Goal: Task Accomplishment & Management: Complete application form

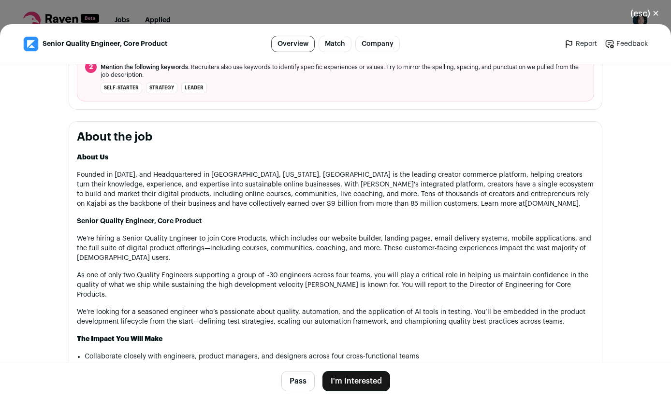
scroll to position [447, 0]
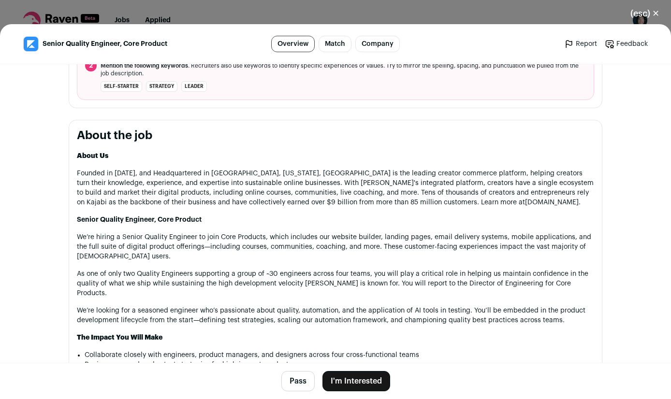
click at [362, 384] on button "I'm Interested" at bounding box center [356, 381] width 68 height 20
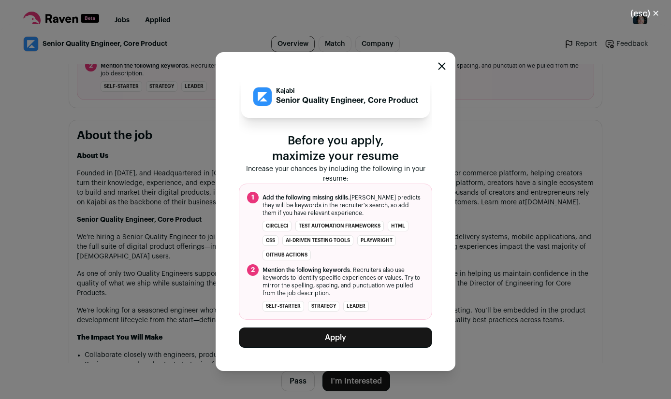
click at [373, 344] on button "Apply" at bounding box center [335, 338] width 193 height 20
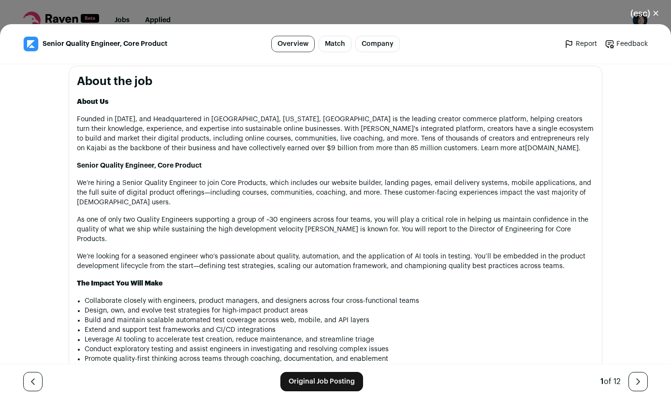
scroll to position [1297, 0]
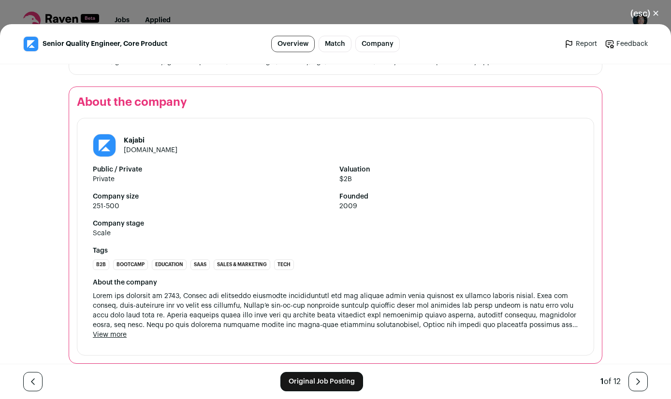
click at [626, 382] on div "1 of 12" at bounding box center [623, 381] width 47 height 19
click at [634, 382] on icon "Close modal via background" at bounding box center [638, 382] width 12 height 12
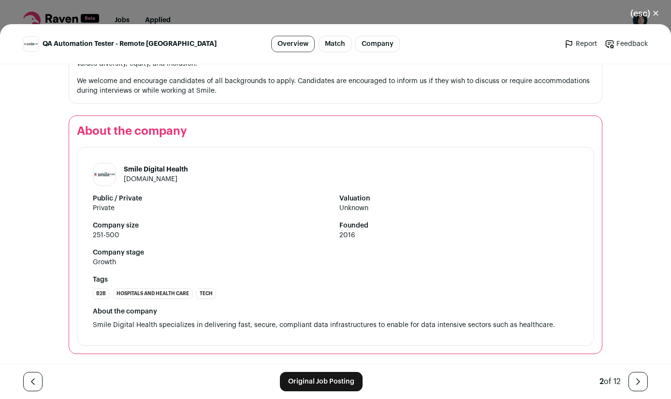
scroll to position [0, 0]
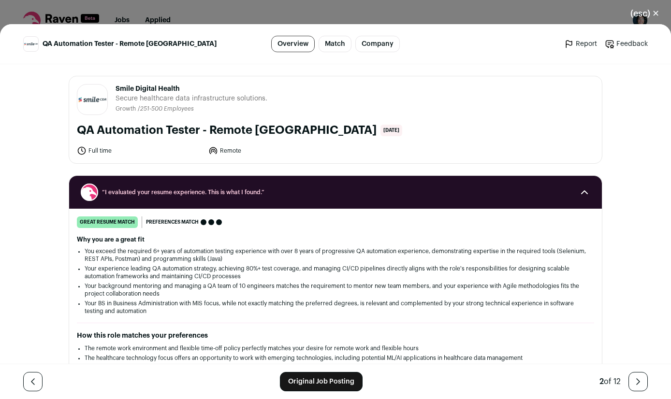
click at [318, 380] on link "Original Job Posting" at bounding box center [321, 381] width 83 height 19
click at [633, 383] on link "Close modal via background" at bounding box center [637, 381] width 19 height 19
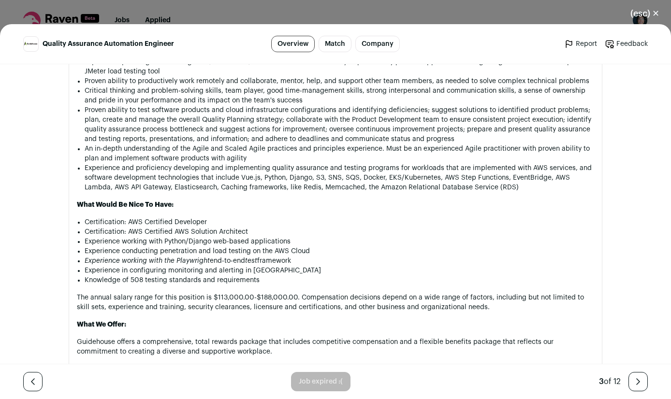
scroll to position [786, 0]
click at [638, 387] on link "Close modal via background" at bounding box center [637, 381] width 19 height 19
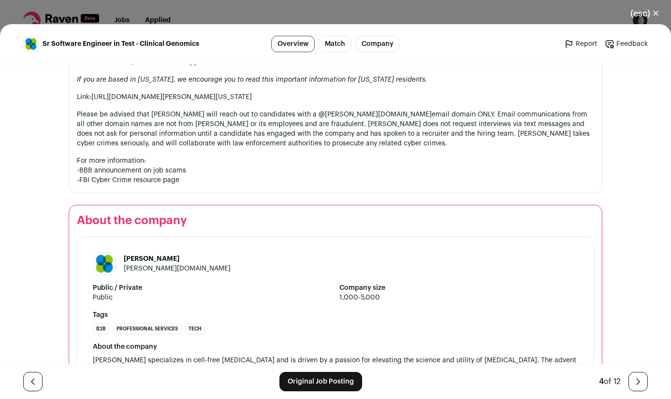
scroll to position [1154, 0]
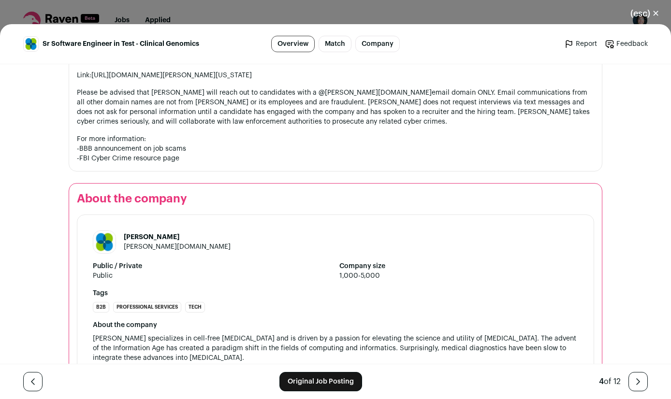
click at [635, 377] on icon "Close modal via background" at bounding box center [638, 382] width 12 height 12
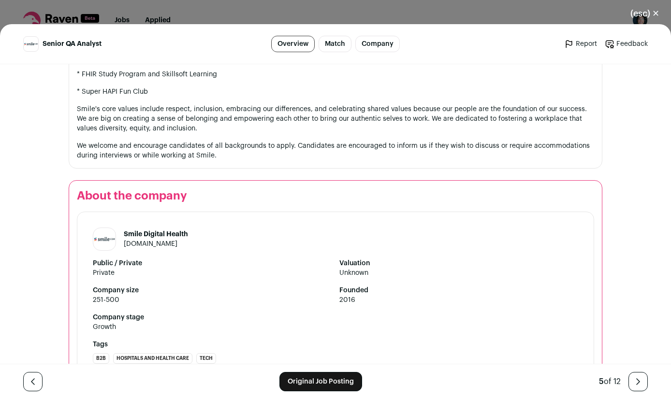
scroll to position [1120, 0]
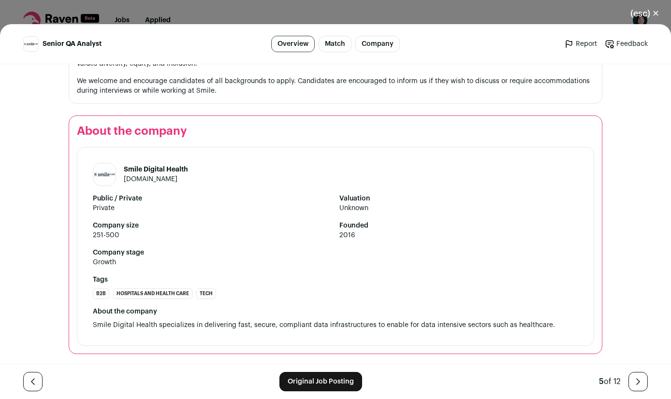
click at [349, 377] on link "Original Job Posting" at bounding box center [320, 381] width 83 height 19
click at [641, 389] on link "Close modal via background" at bounding box center [637, 381] width 19 height 19
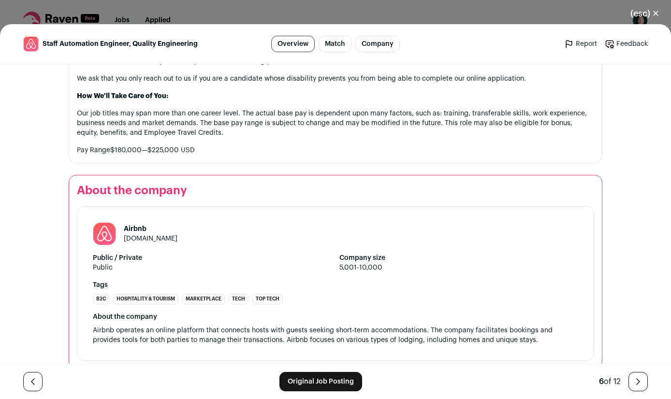
scroll to position [1090, 0]
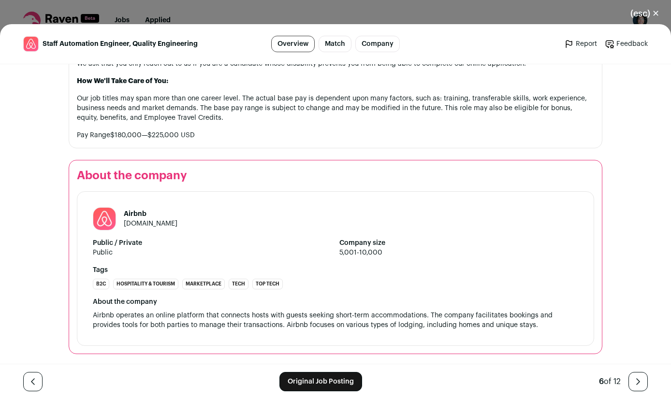
click at [316, 387] on link "Original Job Posting" at bounding box center [320, 381] width 83 height 19
click at [637, 378] on icon "Close modal via background" at bounding box center [638, 382] width 12 height 12
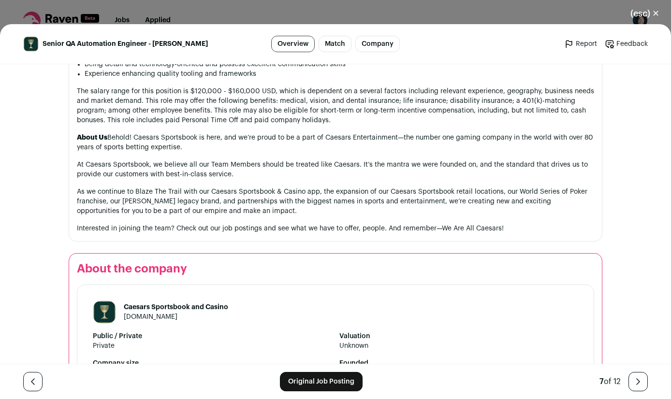
scroll to position [1262, 0]
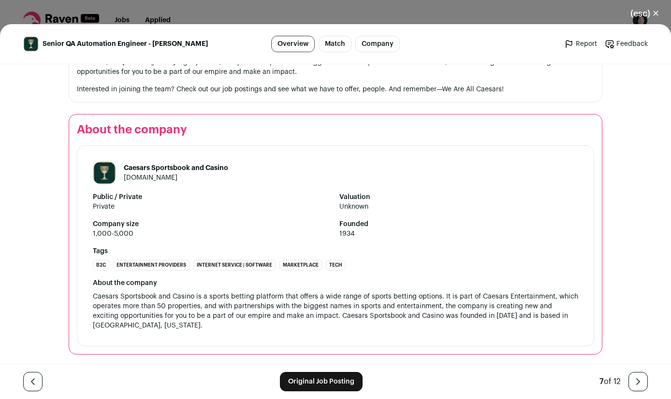
click at [642, 389] on link "Close modal via background" at bounding box center [637, 381] width 19 height 19
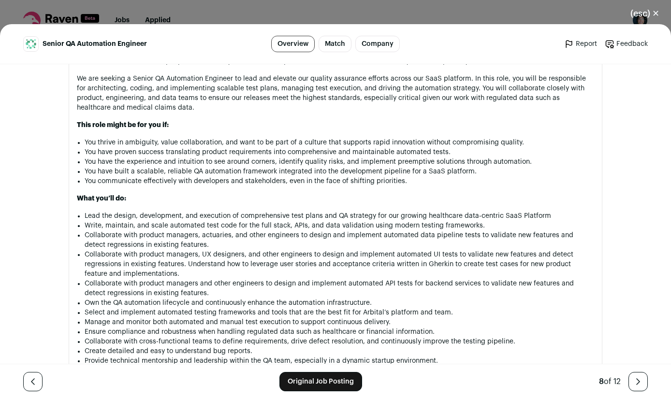
scroll to position [602, 0]
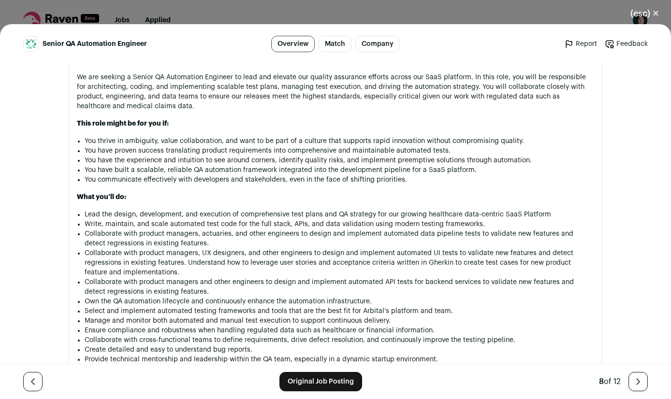
click at [333, 374] on link "Original Job Posting" at bounding box center [320, 381] width 83 height 19
click at [643, 379] on icon "Close modal via background" at bounding box center [638, 382] width 12 height 12
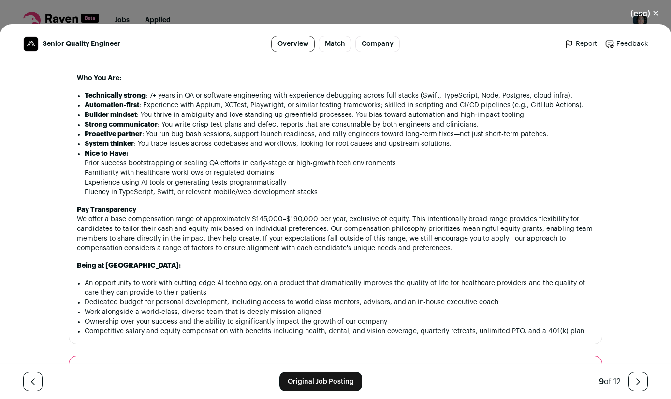
scroll to position [800, 0]
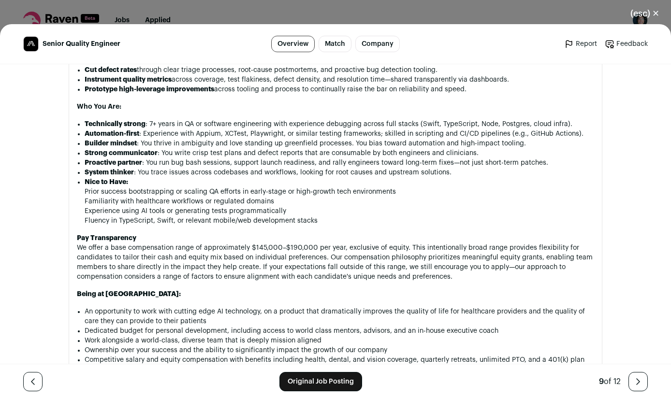
click at [316, 371] on footer "Original Job Posting 9 of 12" at bounding box center [335, 381] width 671 height 35
click at [318, 378] on link "Original Job Posting" at bounding box center [320, 381] width 83 height 19
